Goal: Find specific page/section

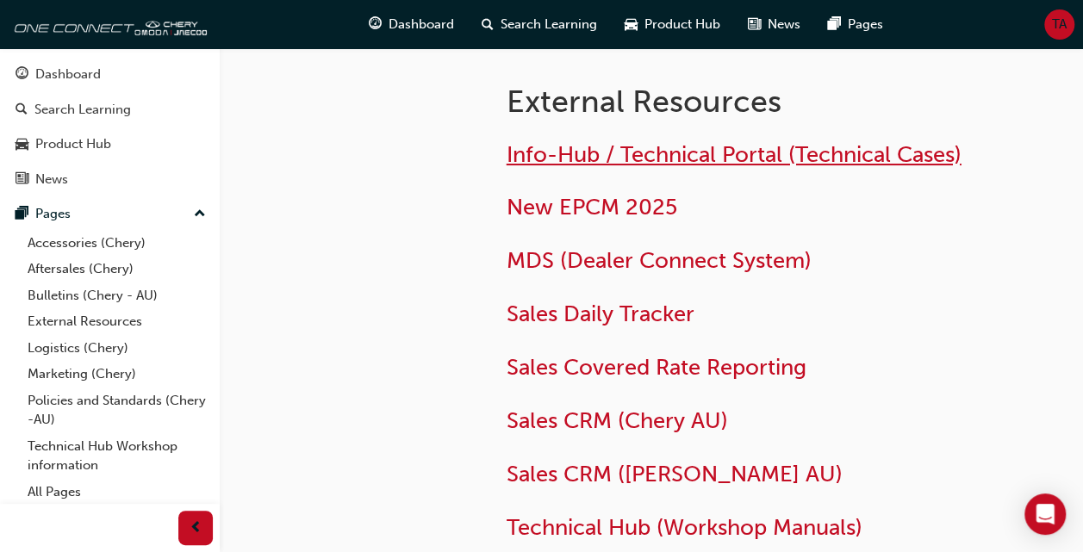
click at [618, 154] on span "Info-Hub / Technical Portal (Technical Cases)" at bounding box center [733, 154] width 455 height 27
click at [670, 159] on span "Info-Hub / Technical Portal (Technical Cases)" at bounding box center [733, 154] width 455 height 27
